Goal: Task Accomplishment & Management: Manage account settings

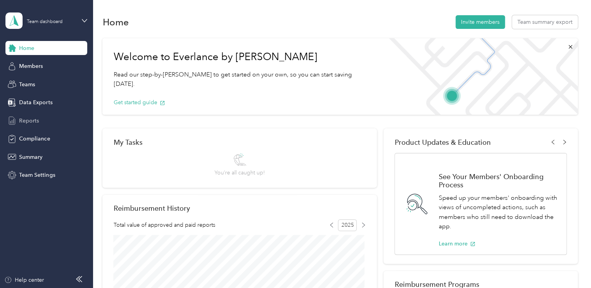
click at [26, 119] on span "Reports" at bounding box center [29, 120] width 20 height 8
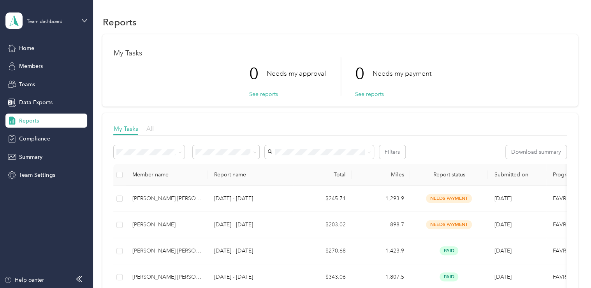
click at [151, 128] on span "All" at bounding box center [149, 128] width 7 height 7
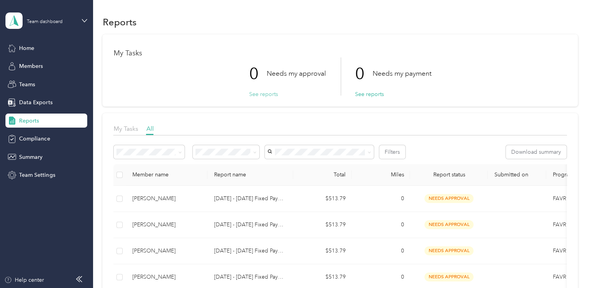
click at [258, 94] on button "See reports" at bounding box center [263, 94] width 29 height 8
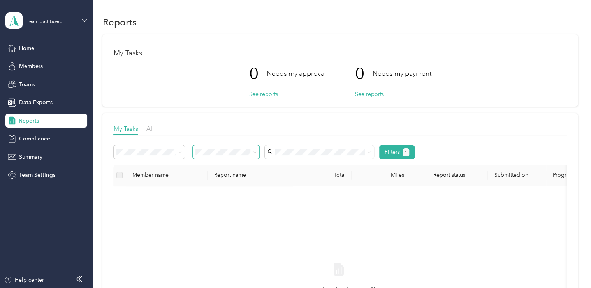
click at [256, 152] on icon at bounding box center [255, 152] width 4 height 4
click at [228, 228] on div "Rejected by me" at bounding box center [227, 227] width 56 height 8
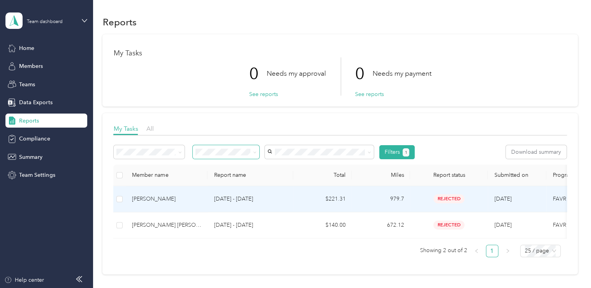
click at [231, 196] on p "[DATE] - [DATE]" at bounding box center [250, 198] width 73 height 9
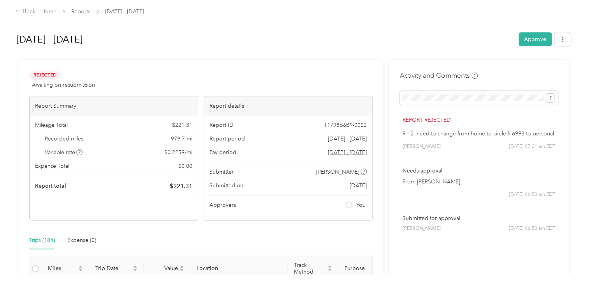
drag, startPoint x: 285, startPoint y: 254, endPoint x: 274, endPoint y: 183, distance: 71.5
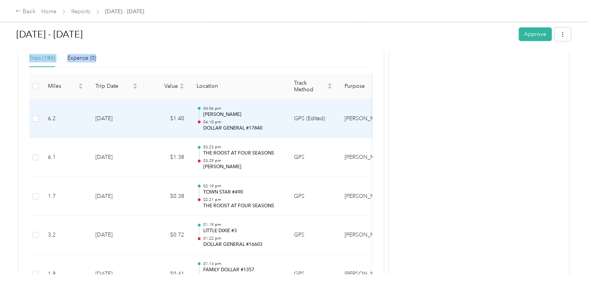
scroll to position [184, 0]
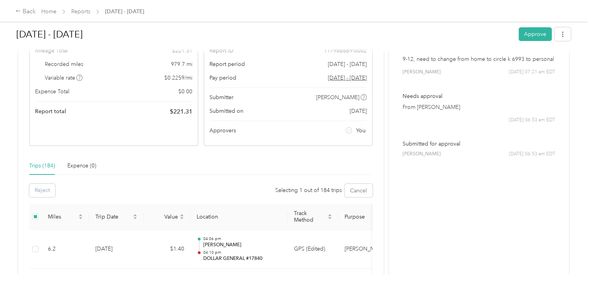
scroll to position [75, 0]
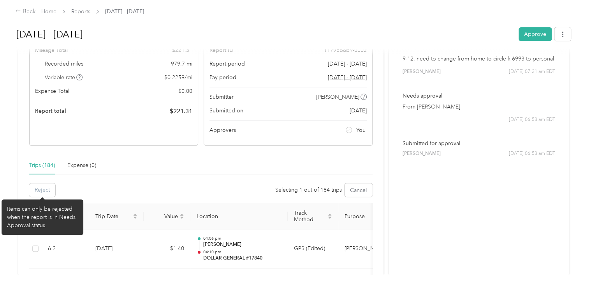
click at [41, 189] on div "Reject" at bounding box center [42, 189] width 26 height 13
click at [44, 190] on div "Reject" at bounding box center [42, 189] width 26 height 13
click at [44, 208] on div "Items can only be rejected when the report is in Needs Approval status." at bounding box center [42, 217] width 71 height 25
click at [45, 188] on div "Reject" at bounding box center [42, 189] width 26 height 13
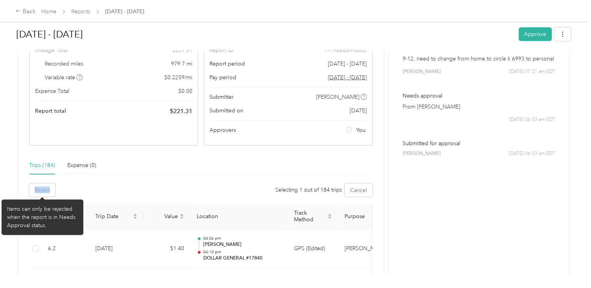
click at [45, 188] on div "Reject" at bounding box center [42, 189] width 26 height 13
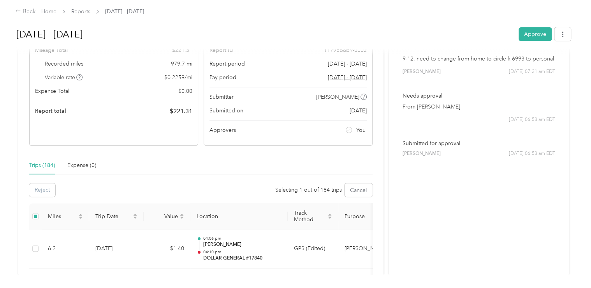
click at [87, 185] on div "Reject Selecting 1 out of 184 trips Cancel" at bounding box center [201, 189] width 344 height 13
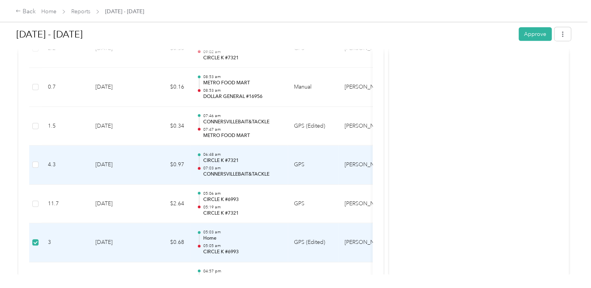
scroll to position [3958, 0]
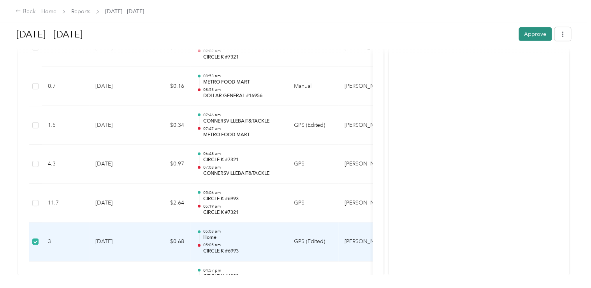
click at [533, 37] on button "Approve" at bounding box center [535, 34] width 33 height 14
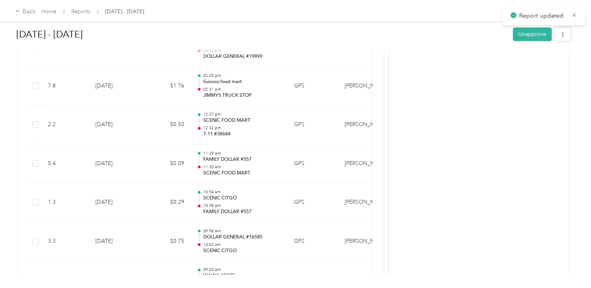
scroll to position [3514, 0]
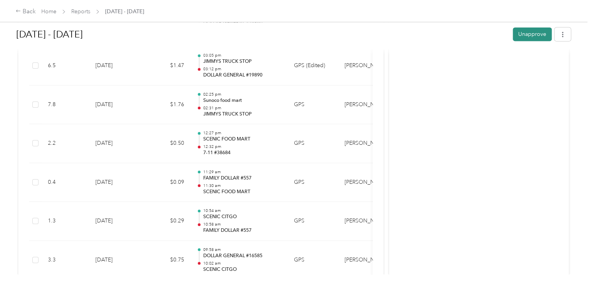
click at [529, 34] on button "Unapprove" at bounding box center [532, 34] width 39 height 14
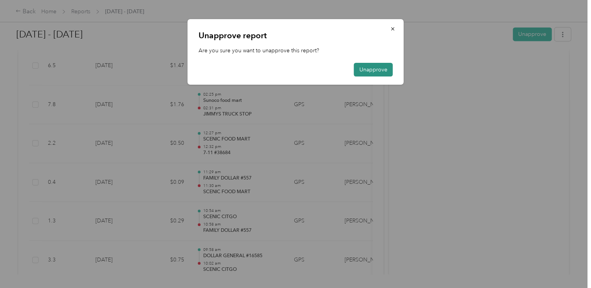
click at [372, 68] on button "Unapprove" at bounding box center [373, 70] width 39 height 14
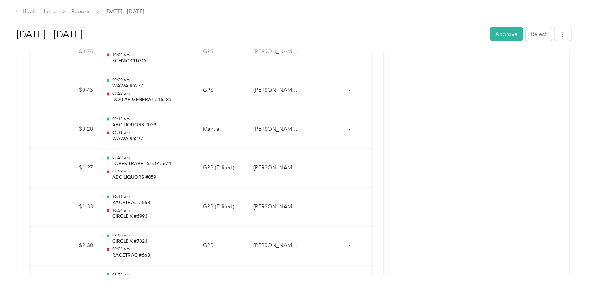
scroll to position [3796, 0]
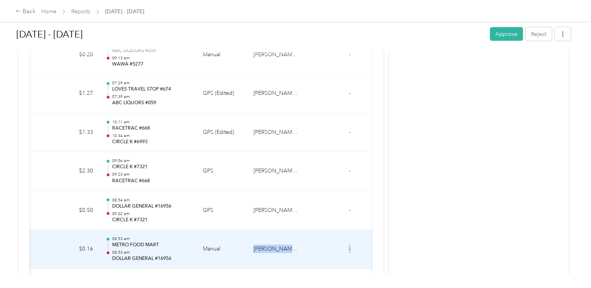
drag, startPoint x: 252, startPoint y: 238, endPoint x: 343, endPoint y: 234, distance: 91.6
click at [343, 234] on tr "0.7 [DATE] $0.16 08:53 am METRO FOOD MART 08:53 am DOLLAR GENERAL #16956 Manual…" at bounding box center [165, 248] width 455 height 39
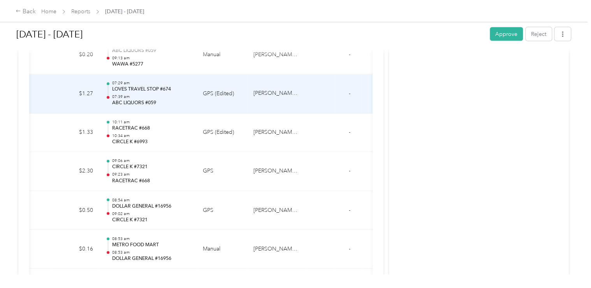
drag, startPoint x: 343, startPoint y: 234, endPoint x: 367, endPoint y: 97, distance: 139.2
drag, startPoint x: 367, startPoint y: 97, endPoint x: 408, endPoint y: 74, distance: 47.1
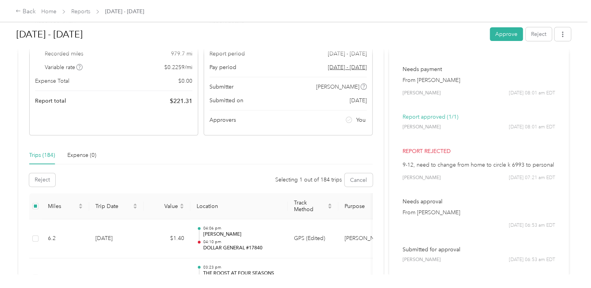
scroll to position [86, 0]
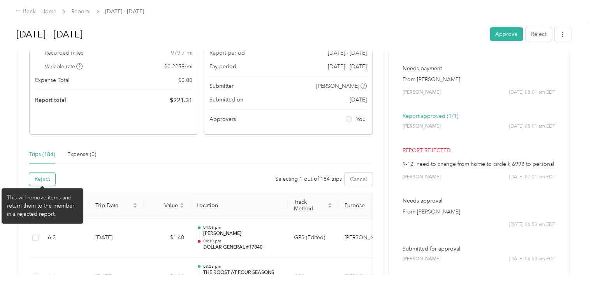
click at [41, 177] on button "Reject" at bounding box center [42, 178] width 26 height 13
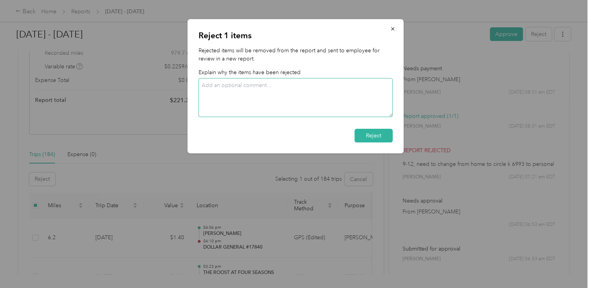
click at [208, 86] on textarea at bounding box center [296, 97] width 194 height 39
type textarea "9-12 trip from your house to circle k needs to be personal"
click at [374, 135] on button "Reject" at bounding box center [374, 136] width 38 height 14
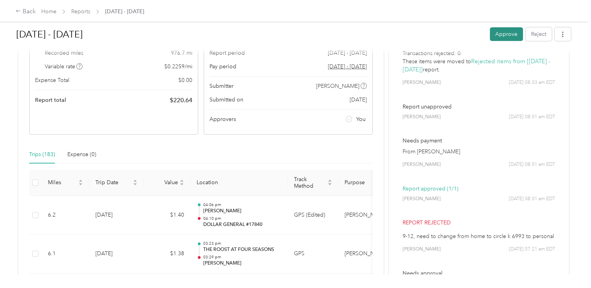
click at [503, 34] on button "Approve" at bounding box center [506, 34] width 33 height 14
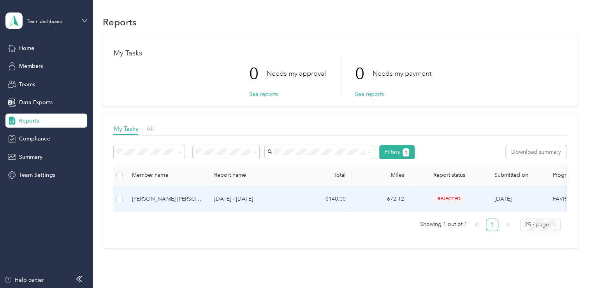
click at [124, 196] on td at bounding box center [119, 199] width 12 height 26
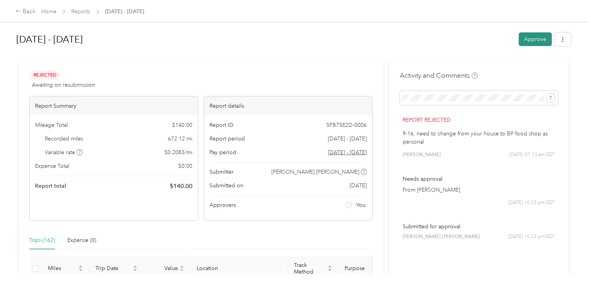
click at [530, 37] on button "Approve" at bounding box center [535, 39] width 33 height 14
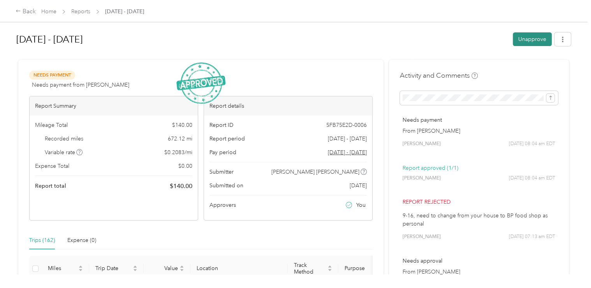
click at [528, 39] on button "Unapprove" at bounding box center [532, 39] width 39 height 14
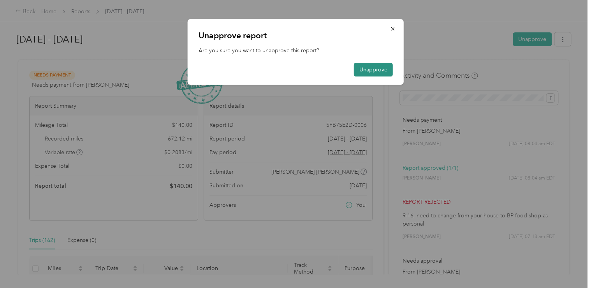
click at [371, 72] on button "Unapprove" at bounding box center [373, 70] width 39 height 14
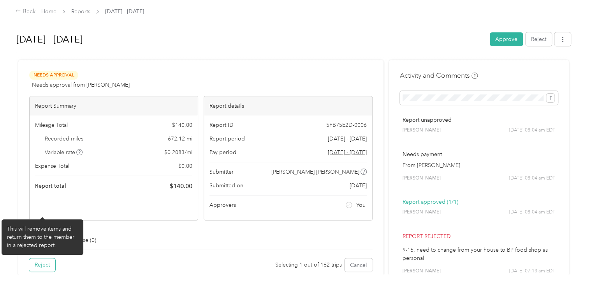
click at [41, 263] on button "Reject" at bounding box center [42, 264] width 26 height 13
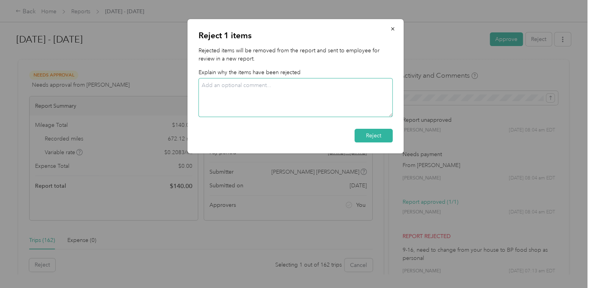
click at [207, 85] on textarea at bounding box center [296, 97] width 194 height 39
type textarea "9-16, trip your home to bp food shop needs to be personal"
click at [381, 131] on button "Reject" at bounding box center [374, 136] width 38 height 14
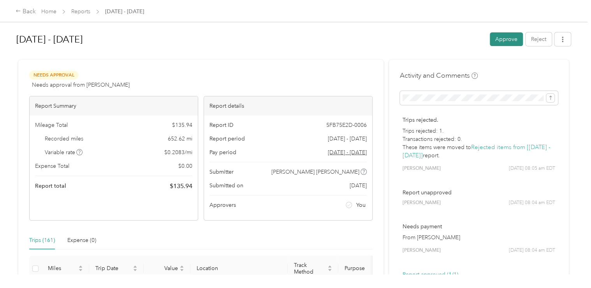
click at [500, 38] on button "Approve" at bounding box center [506, 39] width 33 height 14
